Goal: Task Accomplishment & Management: Use online tool/utility

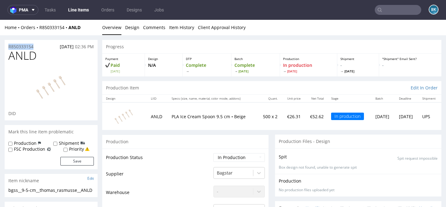
drag, startPoint x: 38, startPoint y: 45, endPoint x: 0, endPoint y: 45, distance: 38.1
copy p "R850333154"
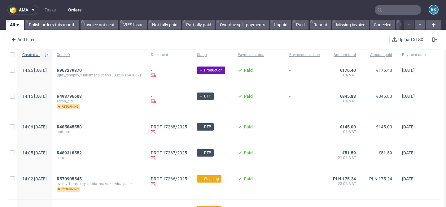
click at [387, 10] on input "text" at bounding box center [397, 10] width 46 height 10
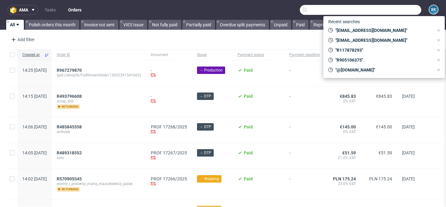
paste input "valentin.bos@oetker.com"
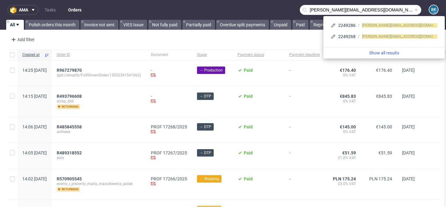
type input "valentin.bos@oetker.com"
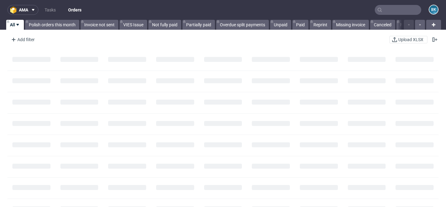
click at [395, 9] on input "text" at bounding box center [397, 10] width 46 height 10
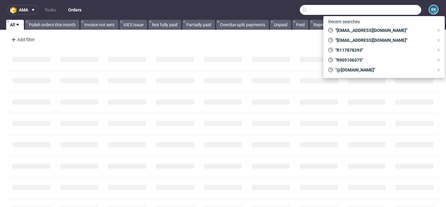
paste input "GSES265007"
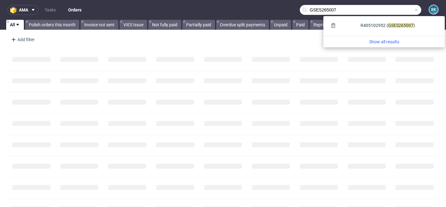
type input "GSES265007"
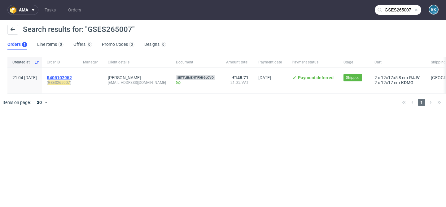
click at [71, 77] on span "R405102952" at bounding box center [59, 77] width 25 height 5
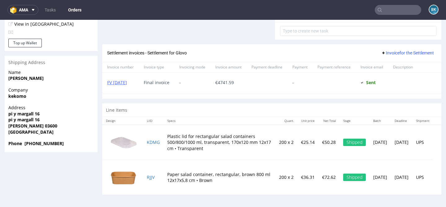
scroll to position [234, 0]
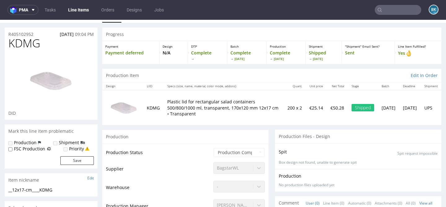
scroll to position [12, 0]
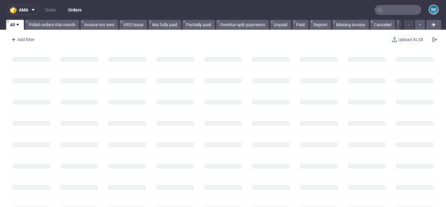
click at [387, 8] on input "text" at bounding box center [397, 10] width 46 height 10
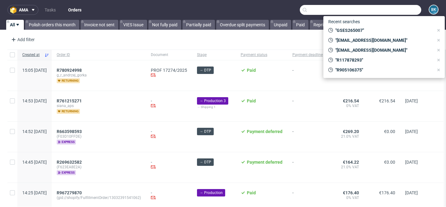
paste input "R493796608"
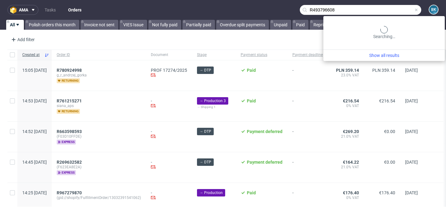
type input "R493796608"
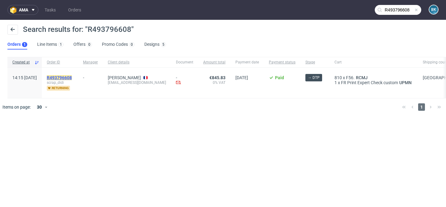
click at [67, 75] on mark "R493796608" at bounding box center [59, 77] width 25 height 5
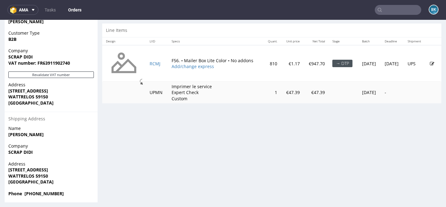
scroll to position [303, 0]
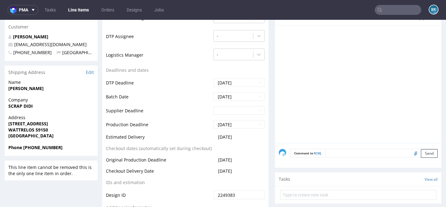
scroll to position [235, 0]
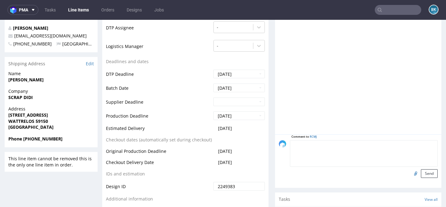
click at [339, 144] on textarea at bounding box center [364, 153] width 148 height 27
type textarea "C"
type textarea "Client's project"
click at [410, 173] on input "file" at bounding box center [414, 173] width 9 height 8
type input "C:\fakepath\Template Boite F56 - [CAL25]-1.pdf"
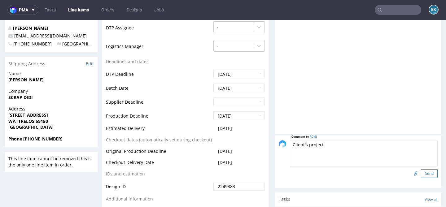
click at [423, 175] on button "Send" at bounding box center [428, 173] width 17 height 9
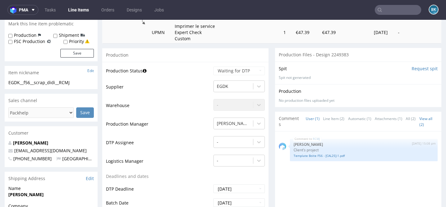
scroll to position [120, 0]
click at [334, 154] on link "Template Boite F56 - [CAL25]-1.pdf" at bounding box center [363, 155] width 140 height 5
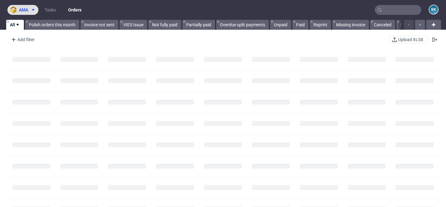
click at [19, 9] on span "ama" at bounding box center [23, 10] width 9 height 4
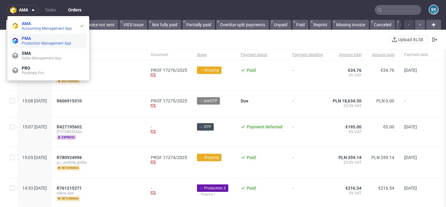
click at [29, 41] on span "Production Management App" at bounding box center [47, 43] width 50 height 4
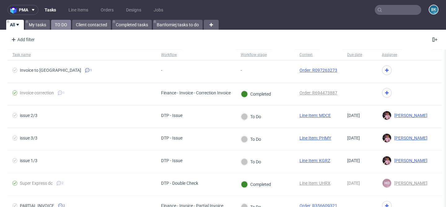
click at [56, 27] on link "TO DO" at bounding box center [61, 25] width 20 height 10
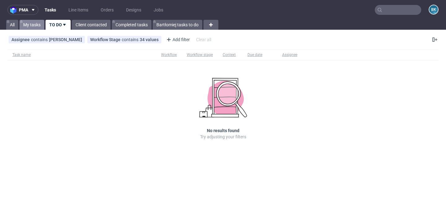
click at [32, 27] on link "My tasks" at bounding box center [31, 25] width 25 height 10
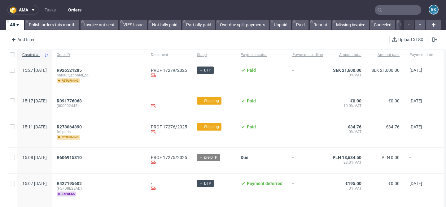
click at [390, 10] on input "text" at bounding box center [397, 10] width 46 height 10
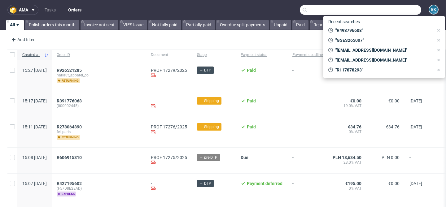
paste input "[EMAIL_ADDRESS][DOMAIN_NAME]"
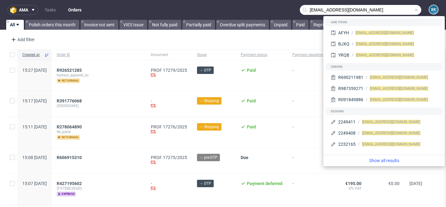
type input "[EMAIL_ADDRESS][DOMAIN_NAME]"
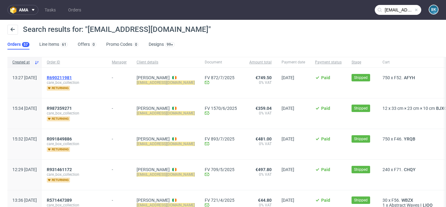
click at [72, 78] on span "R690211981" at bounding box center [59, 77] width 25 height 5
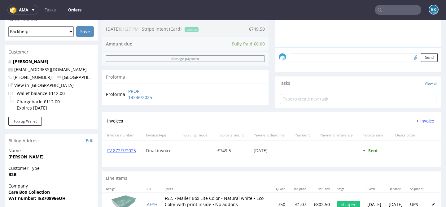
scroll to position [175, 0]
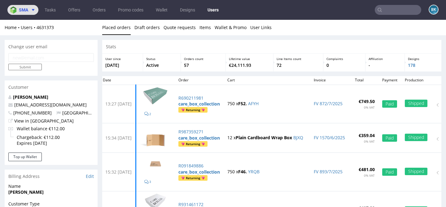
click at [29, 11] on span at bounding box center [31, 9] width 7 height 5
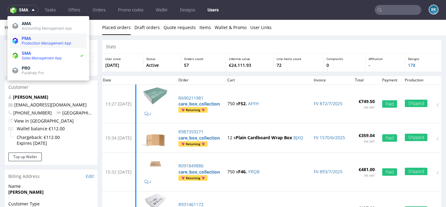
click at [29, 40] on span "PMA" at bounding box center [26, 38] width 9 height 5
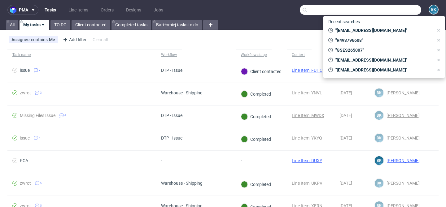
click at [387, 9] on input "text" at bounding box center [360, 10] width 121 height 10
paste input "klaraoleary1@gmail.com"
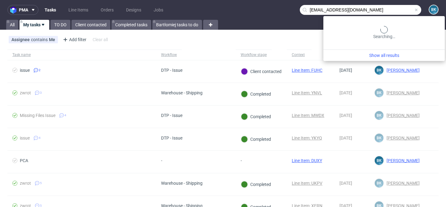
type input "klaraoleary1@gmail.com"
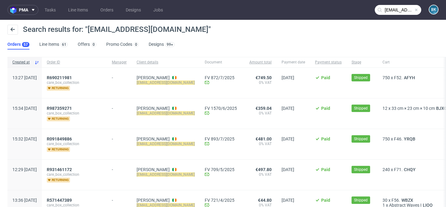
click at [75, 80] on span "care_box_collection" at bounding box center [74, 82] width 55 height 5
click at [72, 77] on span "R690211981" at bounding box center [59, 77] width 25 height 5
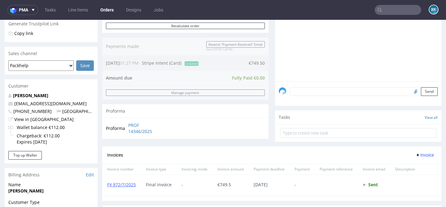
scroll to position [161, 0]
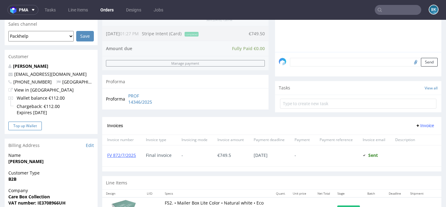
click at [31, 124] on button "Top up Wallet" at bounding box center [24, 126] width 33 height 9
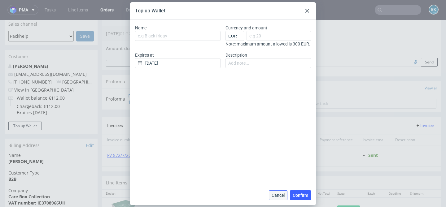
click at [279, 197] on span "Cancel" at bounding box center [277, 195] width 13 height 4
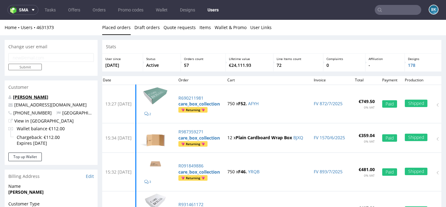
click at [28, 97] on link "Klara O'Leary" at bounding box center [30, 97] width 35 height 6
click at [25, 10] on span "sma" at bounding box center [23, 10] width 9 height 4
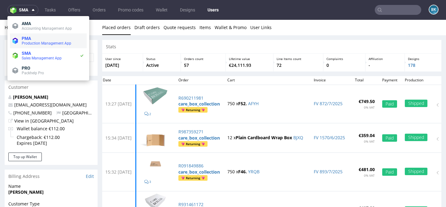
click at [27, 42] on span "Production Management App" at bounding box center [47, 43] width 50 height 4
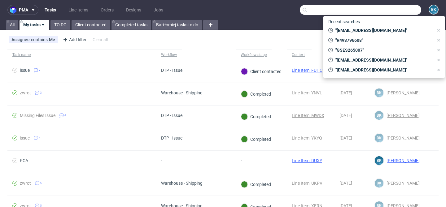
click at [385, 14] on input "text" at bounding box center [360, 10] width 121 height 10
paste input "klaraoleary1@gmail.com"
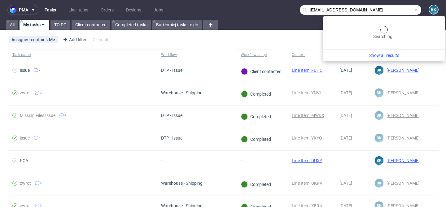
type input "klaraoleary1@gmail.com"
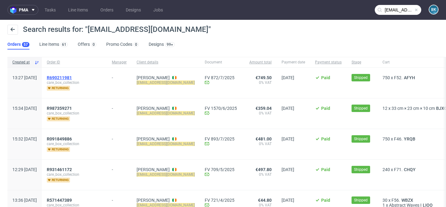
click at [72, 76] on span "R690211981" at bounding box center [59, 77] width 25 height 5
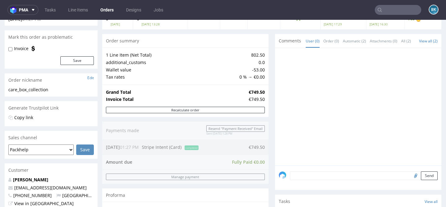
scroll to position [52, 0]
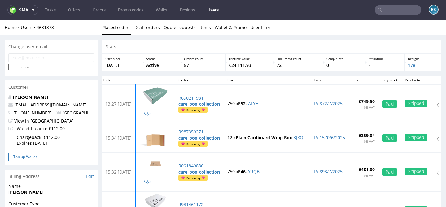
click at [34, 159] on button "Top up Wallet" at bounding box center [24, 157] width 33 height 9
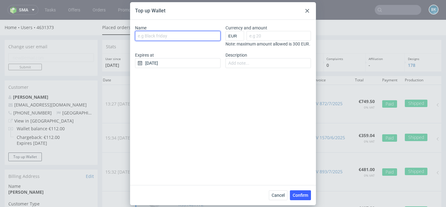
click at [167, 38] on input "Name" at bounding box center [177, 36] width 85 height 10
type input "CS_review"
click at [237, 36] on select "EUR GBP PLN SEK RON" at bounding box center [234, 36] width 19 height 10
select select "GBP"
click at [225, 31] on select "EUR GBP PLN SEK RON" at bounding box center [234, 36] width 19 height 10
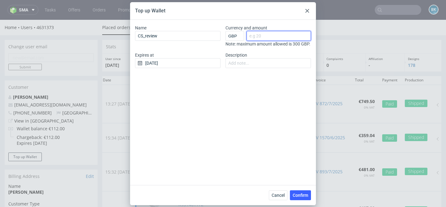
click at [261, 35] on input "Currency and amount" at bounding box center [278, 36] width 64 height 10
type input "30"
click at [160, 63] on input "14/08/2025" at bounding box center [177, 63] width 85 height 10
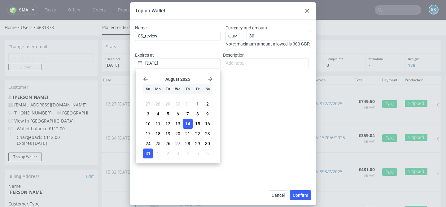
click at [148, 151] on span "31" at bounding box center [147, 153] width 5 height 6
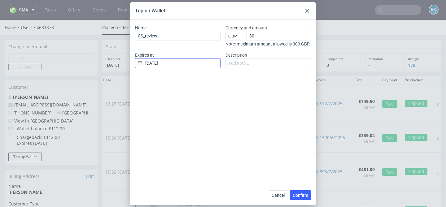
click at [175, 63] on input "31/08/2025" at bounding box center [177, 63] width 85 height 10
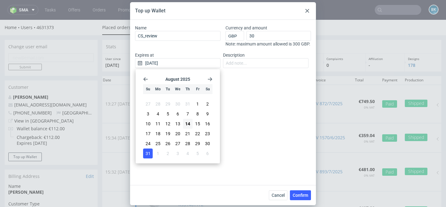
click at [211, 79] on use "Go forward 1 month" at bounding box center [210, 79] width 4 height 4
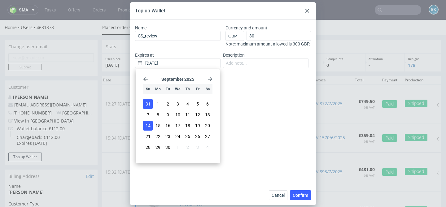
click at [147, 124] on span "14" at bounding box center [147, 126] width 5 height 6
type input "14/09/2025"
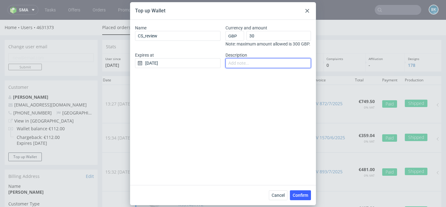
click at [263, 63] on input "Description" at bounding box center [267, 63] width 85 height 10
type input "The client has left a positive review on Google"
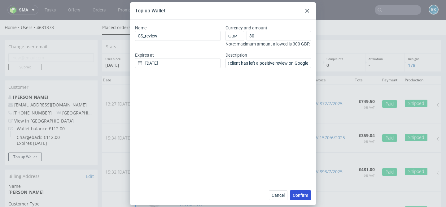
click at [301, 195] on span "Confirm" at bounding box center [299, 195] width 15 height 4
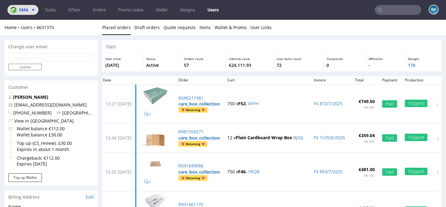
click at [34, 11] on icon at bounding box center [33, 9] width 5 height 5
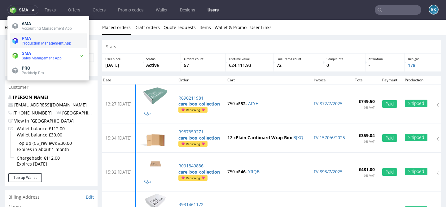
click at [34, 41] on span "Production Management App" at bounding box center [47, 43] width 50 height 4
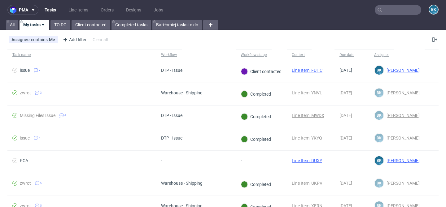
click at [386, 14] on input "text" at bounding box center [397, 10] width 46 height 10
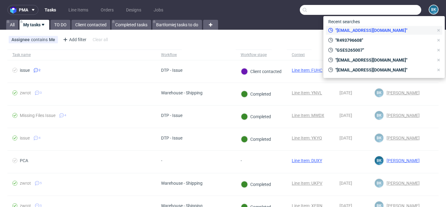
click at [368, 31] on span ""klaraoleary1@gmail.com"" at bounding box center [383, 30] width 101 height 6
type input "klaraoleary1@gmail.com"
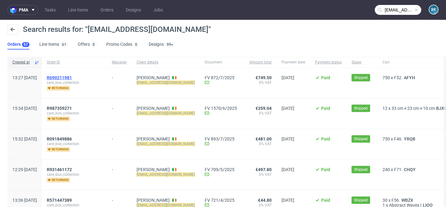
click at [72, 76] on span "R690211981" at bounding box center [59, 77] width 25 height 5
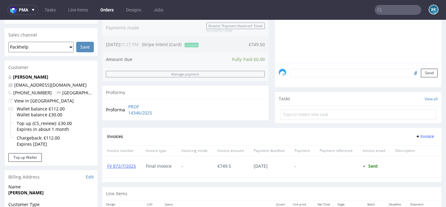
scroll to position [157, 0]
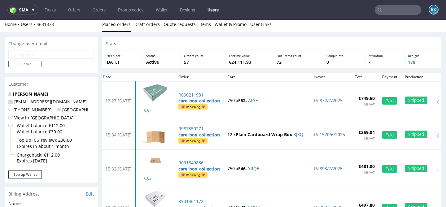
scroll to position [4, 0]
